Goal: Navigation & Orientation: Find specific page/section

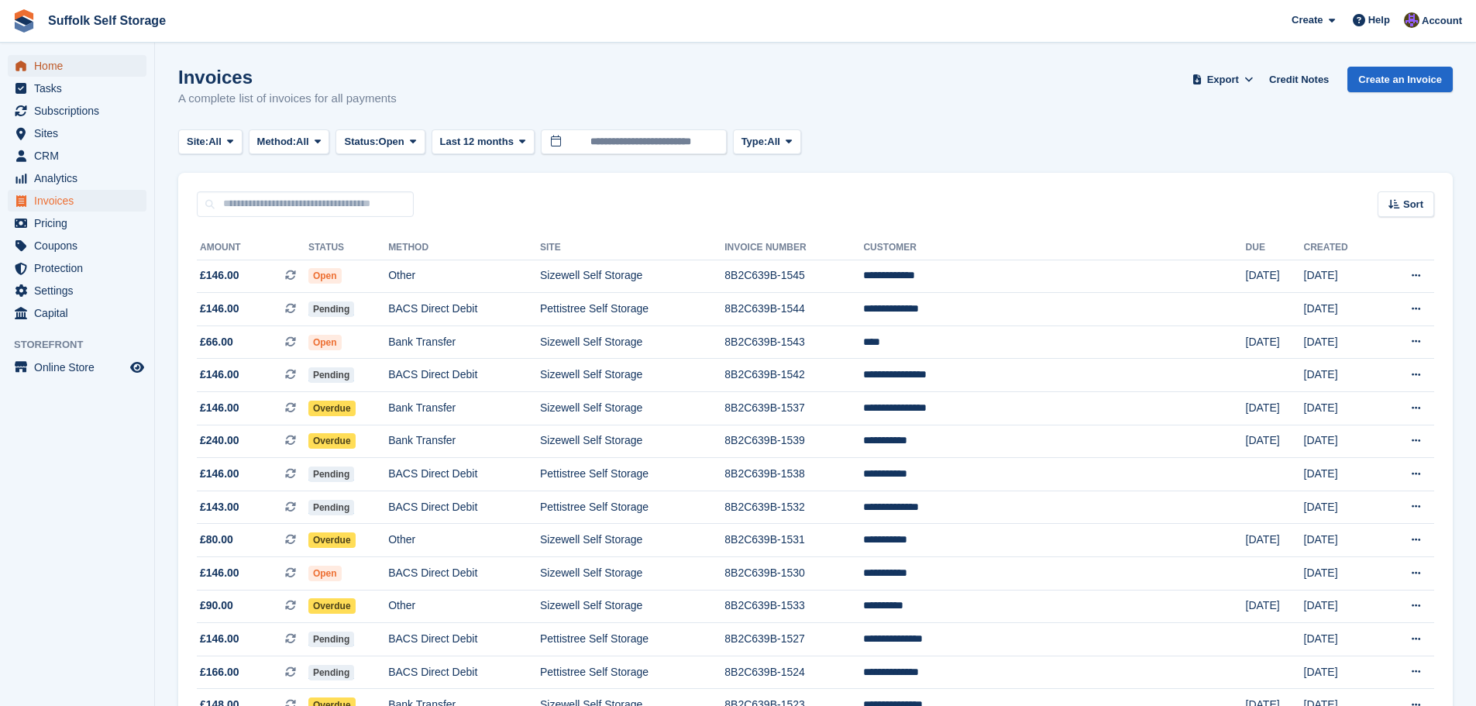
click at [72, 67] on span "Home" at bounding box center [80, 66] width 93 height 22
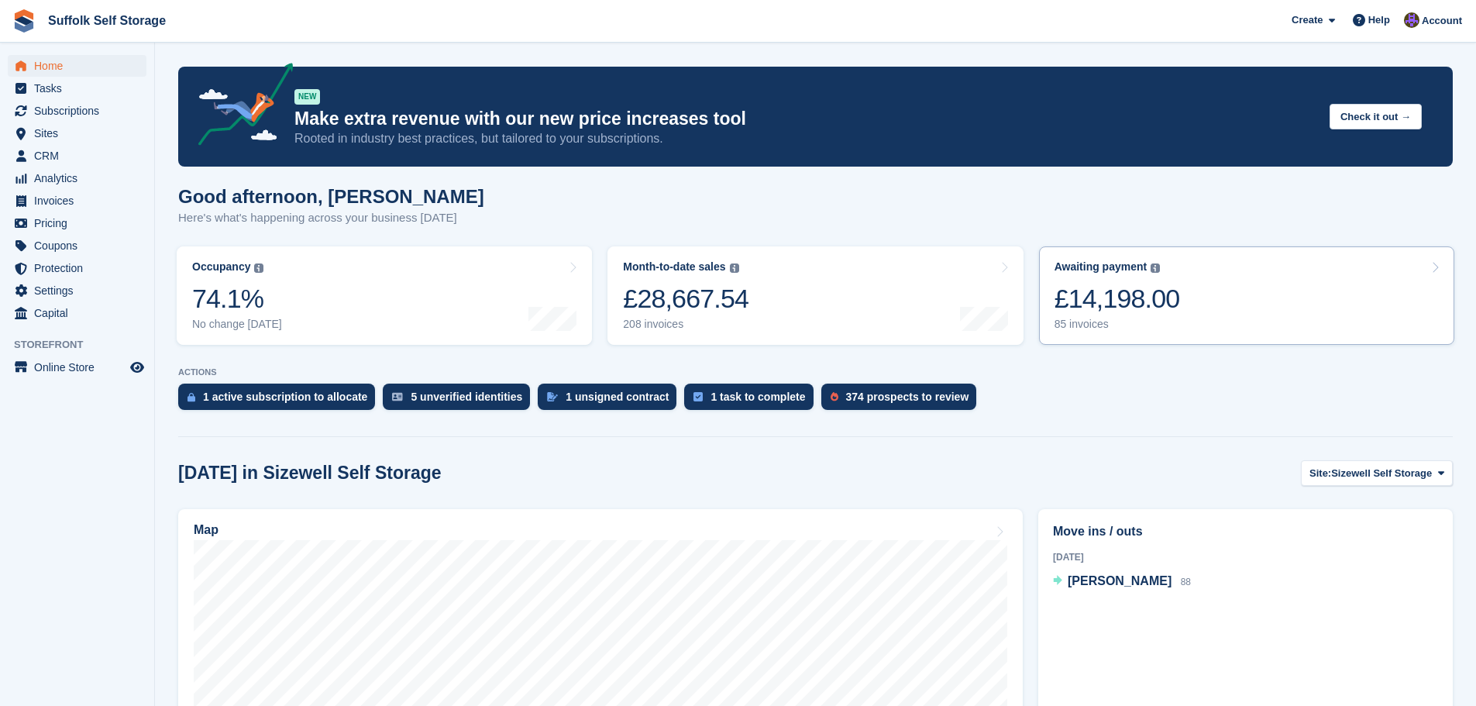
click at [1203, 295] on link "Awaiting payment The total outstanding balance on all open invoices. £14,198.00…" at bounding box center [1246, 295] width 415 height 98
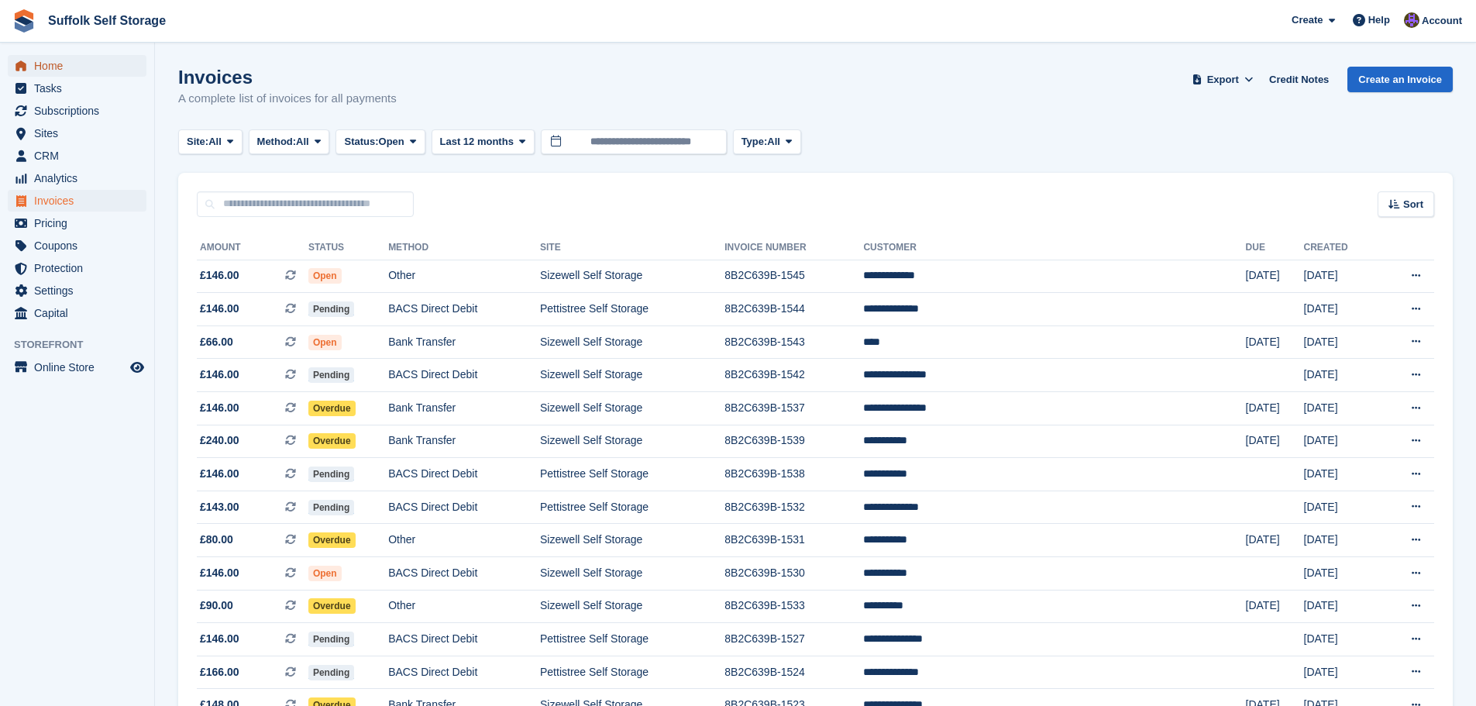
click at [50, 69] on span "Home" at bounding box center [80, 66] width 93 height 22
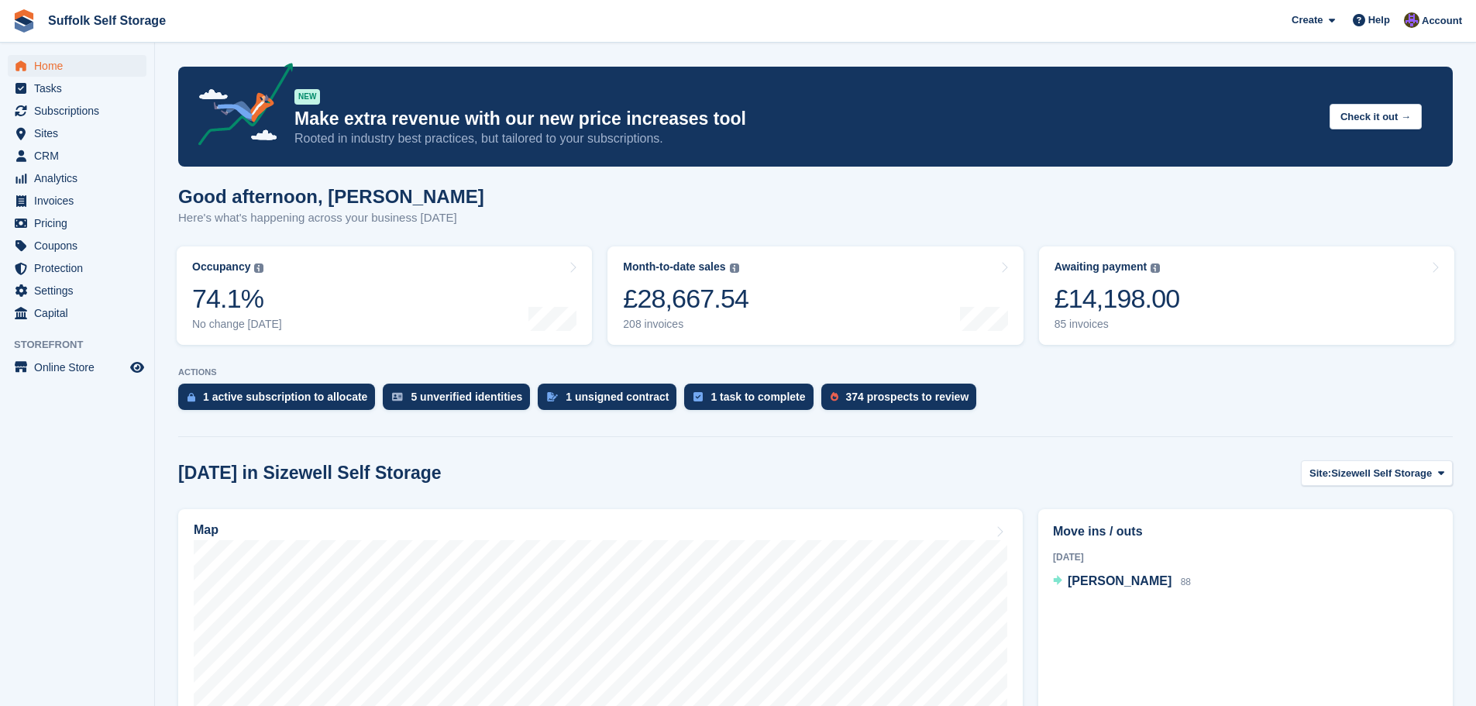
scroll to position [77, 0]
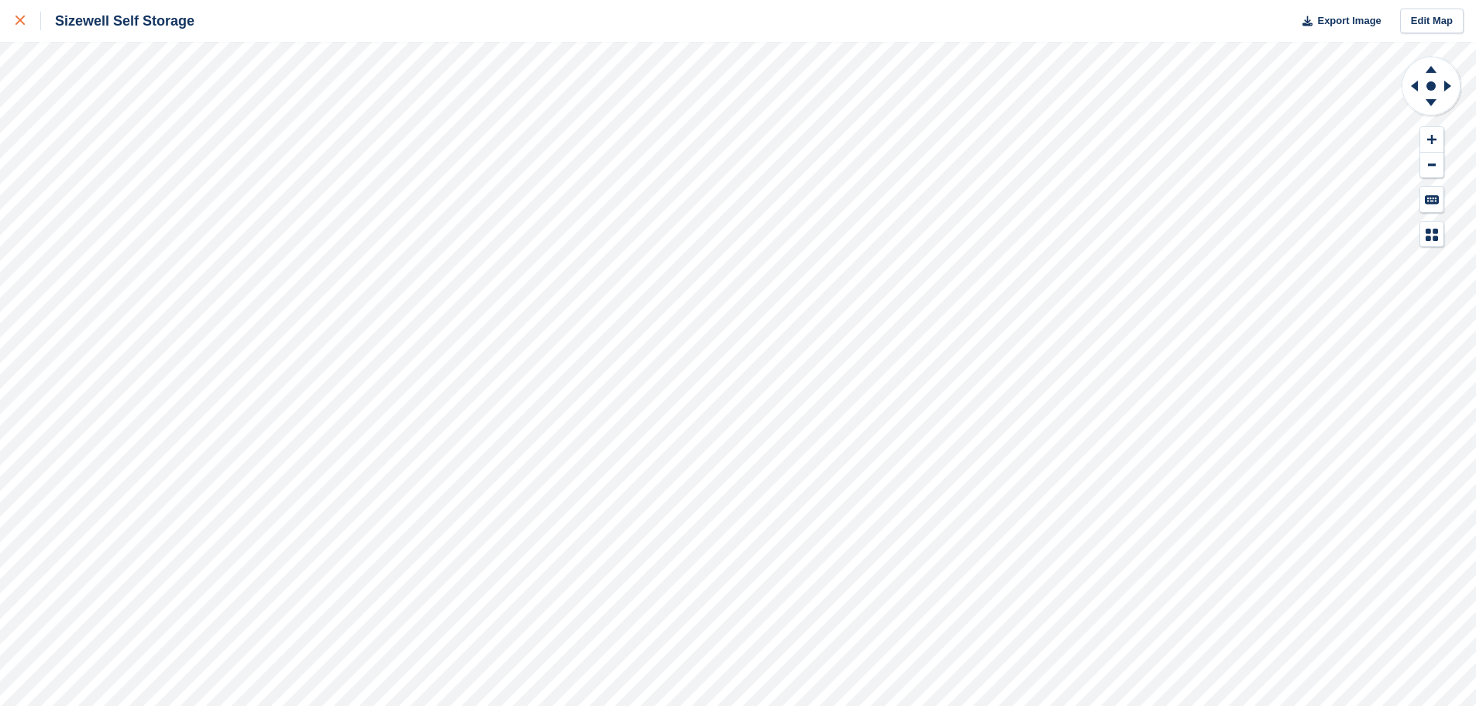
click at [26, 21] on div at bounding box center [28, 21] width 26 height 19
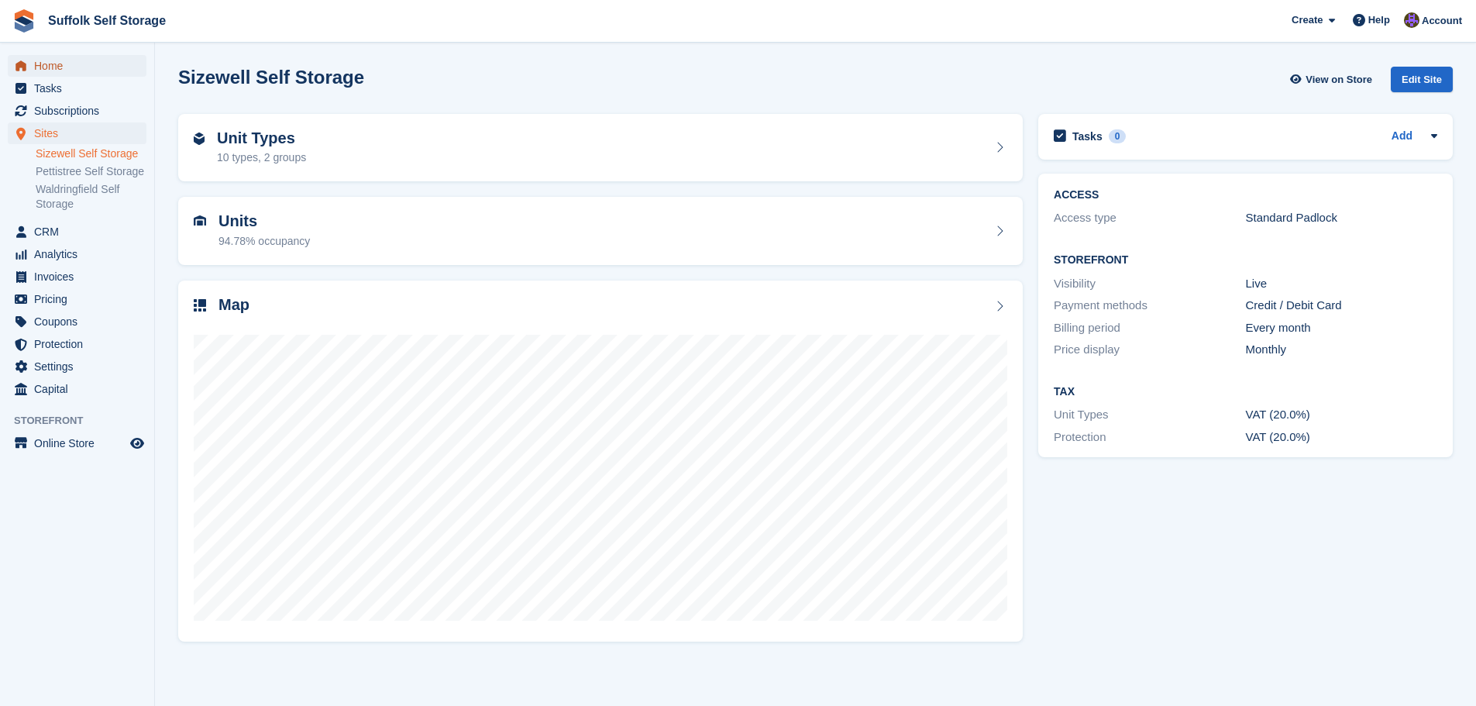
click at [52, 69] on span "Home" at bounding box center [80, 66] width 93 height 22
